Goal: Task Accomplishment & Management: Use online tool/utility

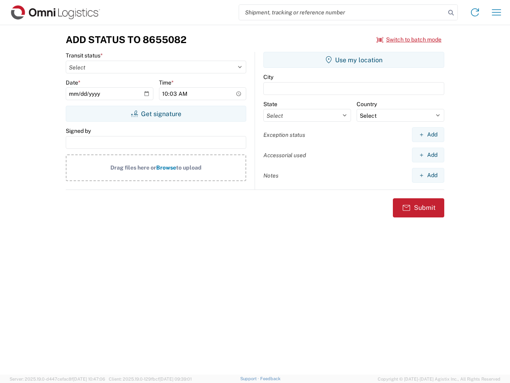
click at [342, 12] on input "search" at bounding box center [342, 12] width 206 height 15
click at [451, 13] on icon at bounding box center [450, 12] width 11 height 11
click at [475, 12] on icon at bounding box center [475, 12] width 13 height 13
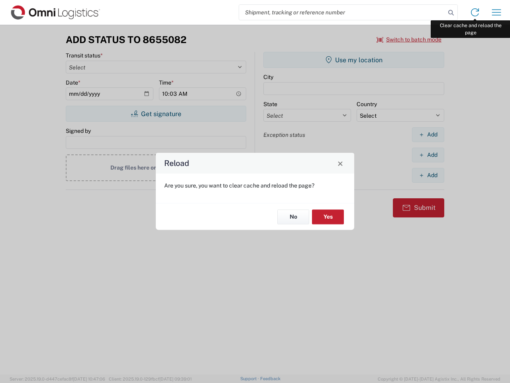
click at [496, 12] on div "Reload Are you sure, you want to clear cache and reload the page? No Yes" at bounding box center [255, 191] width 510 height 383
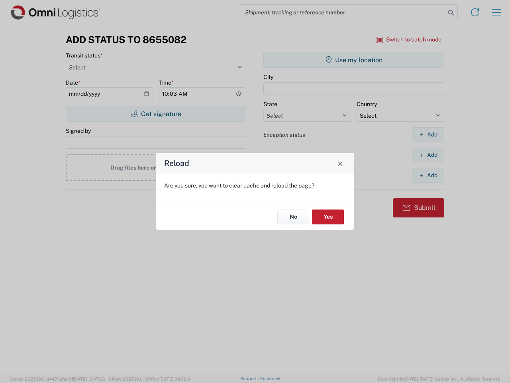
click at [409, 39] on div "Reload Are you sure, you want to clear cache and reload the page? No Yes" at bounding box center [255, 191] width 510 height 383
click at [156, 114] on div "Reload Are you sure, you want to clear cache and reload the page? No Yes" at bounding box center [255, 191] width 510 height 383
click at [354, 60] on div "Reload Are you sure, you want to clear cache and reload the page? No Yes" at bounding box center [255, 191] width 510 height 383
click at [428, 134] on div "Reload Are you sure, you want to clear cache and reload the page? No Yes" at bounding box center [255, 191] width 510 height 383
click at [428, 155] on div "Reload Are you sure, you want to clear cache and reload the page? No Yes" at bounding box center [255, 191] width 510 height 383
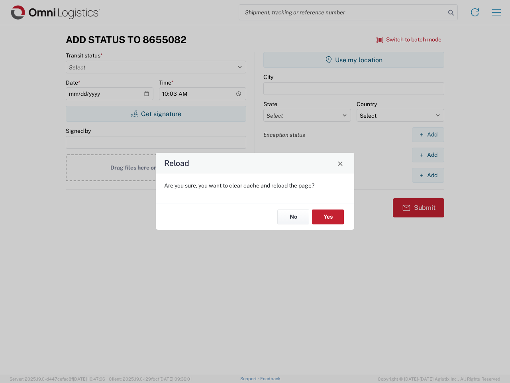
click at [428, 175] on div "Reload Are you sure, you want to clear cache and reload the page? No Yes" at bounding box center [255, 191] width 510 height 383
